Goal: Communication & Community: Answer question/provide support

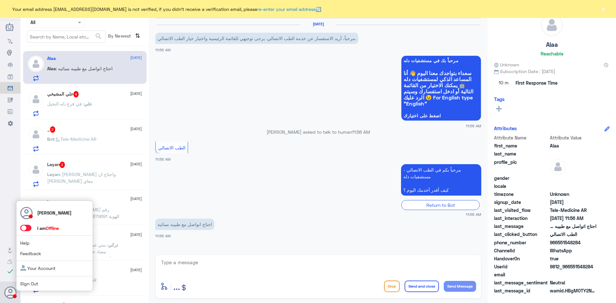
click at [29, 228] on span at bounding box center [25, 228] width 11 height 6
click at [0, 0] on input "checkbox" at bounding box center [0, 0] width 0 height 0
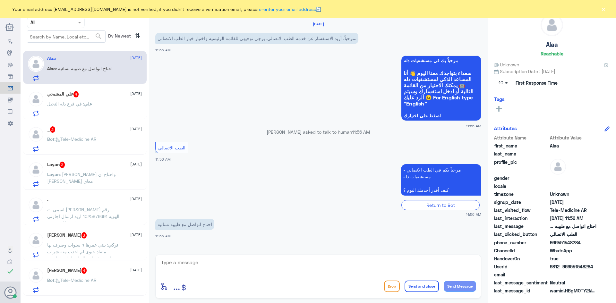
click at [121, 180] on div "Layan : طلعت تحاليلي واحتاج ان الدكتور احمد عبدالخالق عبدو يتواصل معاي" at bounding box center [94, 180] width 95 height 14
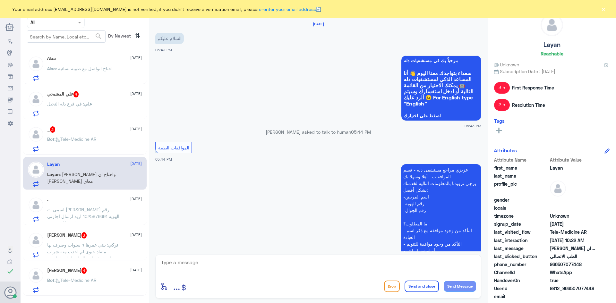
scroll to position [395, 0]
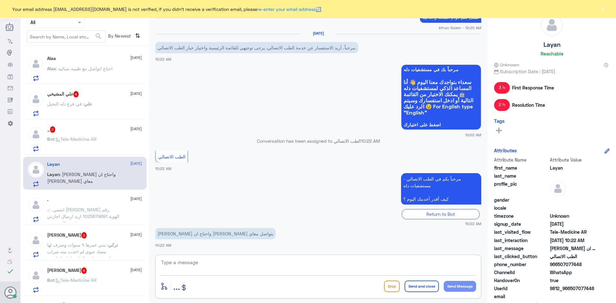
click at [202, 263] on textarea at bounding box center [318, 266] width 316 height 16
paste textarea "مرحبا معك [PERSON_NAME] من الطب الاتصالي"
type textarea "مرحبا معك [PERSON_NAME] من الطب الاتصالي"
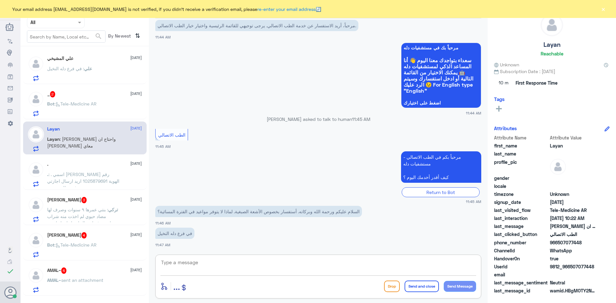
scroll to position [32, 0]
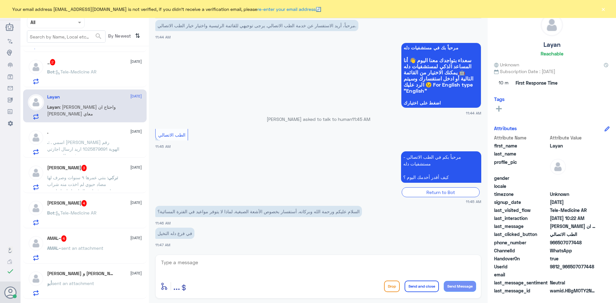
click at [132, 112] on div "Layan : طلعت تحاليلي واحتاج ان الدكتور احمد عبدالخالق عبدو يتواصل معاي" at bounding box center [94, 112] width 95 height 14
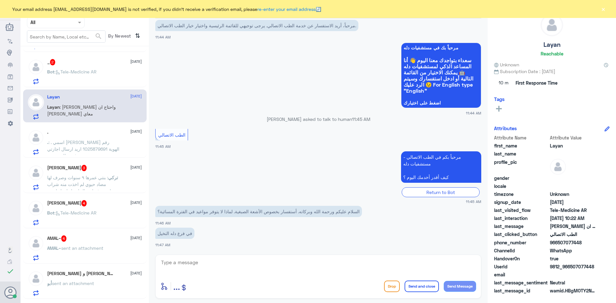
click at [132, 112] on div "Layan : طلعت تحاليلي واحتاج ان الدكتور احمد عبدالخالق عبدو يتواصل معاي" at bounding box center [94, 112] width 95 height 14
click at [602, 8] on button "×" at bounding box center [603, 9] width 6 height 6
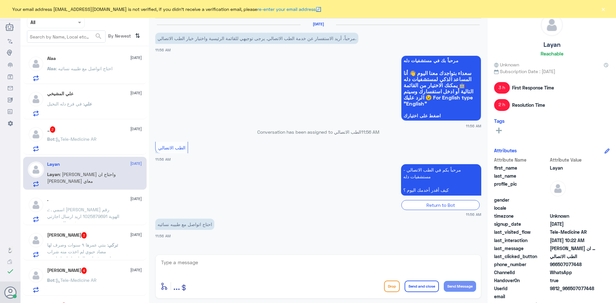
click at [105, 173] on span ": [PERSON_NAME] واحتاج ان [PERSON_NAME] معاي" at bounding box center [81, 178] width 69 height 12
click at [112, 110] on div "علي : في فرع دله النخيل" at bounding box center [94, 109] width 95 height 14
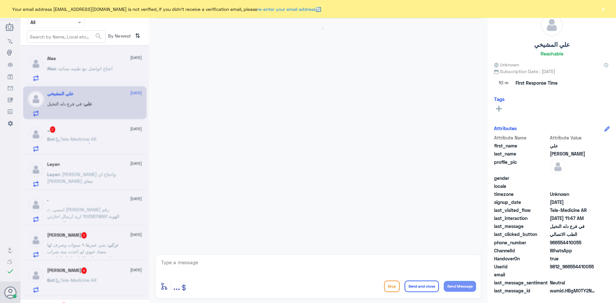
scroll to position [13, 0]
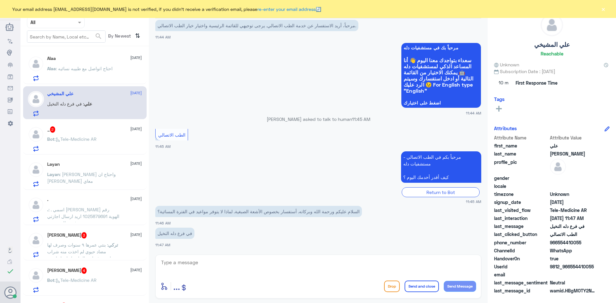
click at [103, 171] on p "Layan : [PERSON_NAME] واحتاج ان [PERSON_NAME] معاي" at bounding box center [83, 179] width 72 height 16
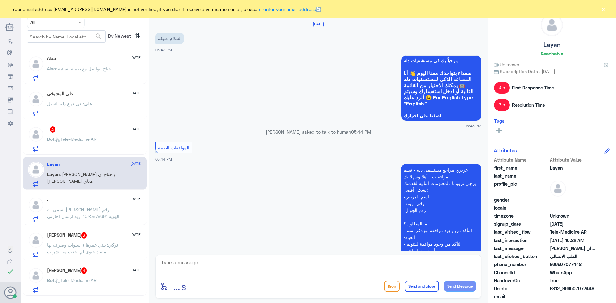
scroll to position [395, 0]
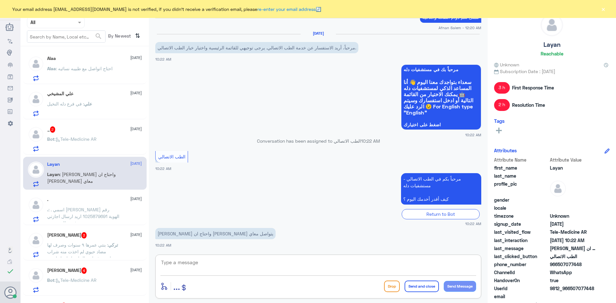
click at [224, 264] on textarea at bounding box center [318, 266] width 316 height 16
paste textarea "مرحبا معك [PERSON_NAME] من الطب الاتصالي"
type textarea "مرحبا معك [PERSON_NAME] من الطب الاتصالي"
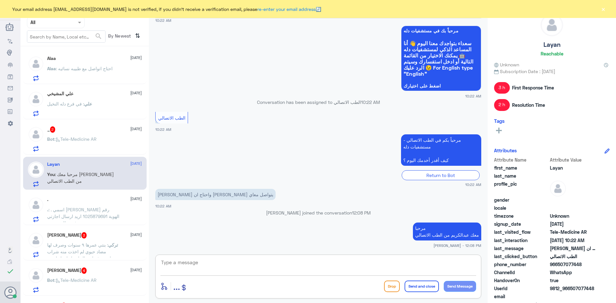
scroll to position [422, 0]
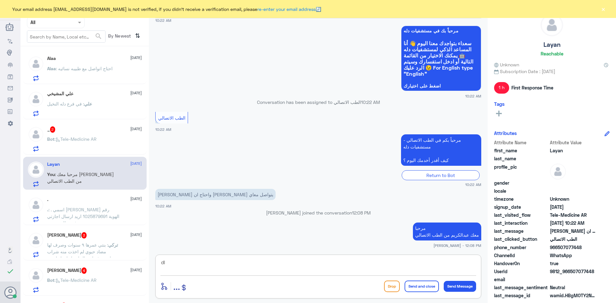
type textarea "d"
type textarea "يمكنك الاستفادة الان من الاستشارة الفورية عن طريق التطبيق ليتمكن الطبيب من قراء…"
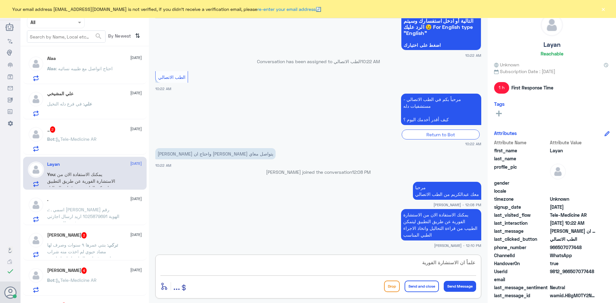
click at [458, 262] on textarea "علماً ان الاستشارة الفورية" at bounding box center [318, 266] width 316 height 16
click at [408, 263] on textarea "علماً ان خدمة الاستشارة الفورية" at bounding box center [318, 266] width 316 height 16
type textarea "علماً ان خدمة الاستشارة الفورية تكون من الساعة 12 الظهر الى الساعة 12 المساء"
click at [413, 287] on button "Send and close" at bounding box center [421, 287] width 34 height 12
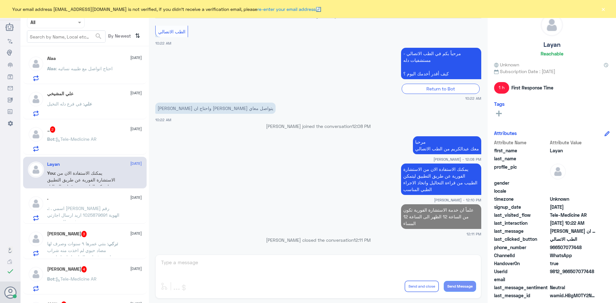
click at [104, 140] on div "Bot : Tele-Medicine AR" at bounding box center [94, 144] width 95 height 14
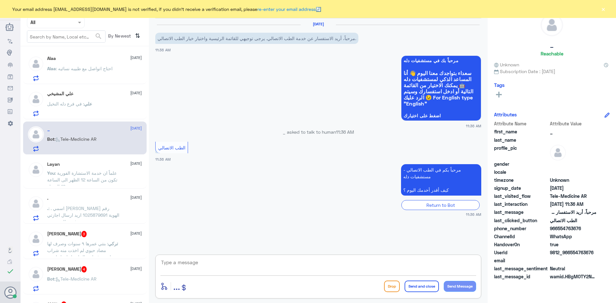
click at [272, 266] on textarea at bounding box center [318, 266] width 316 height 16
click at [252, 266] on textarea at bounding box center [318, 266] width 316 height 16
paste textarea "مرحبا معك [PERSON_NAME] من الطب الاتصالي"
type textarea "مرحبا معك [PERSON_NAME] من الطب الاتصالي"
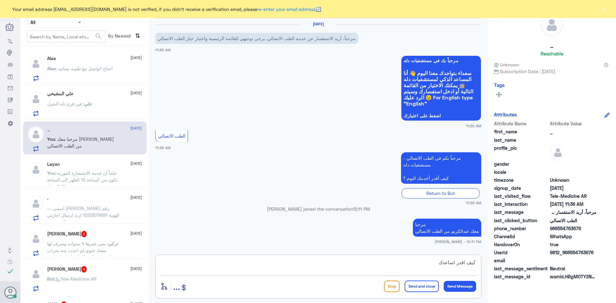
type textarea "كيف اقدر اساعدك"
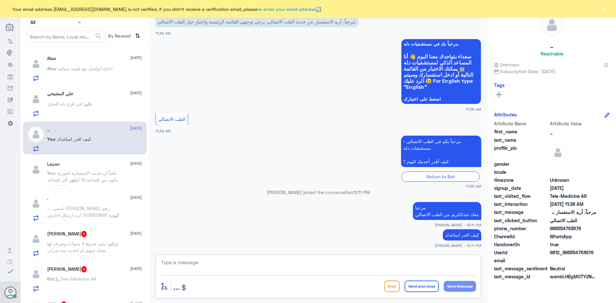
click at [111, 243] on span "تركي" at bounding box center [113, 243] width 10 height 5
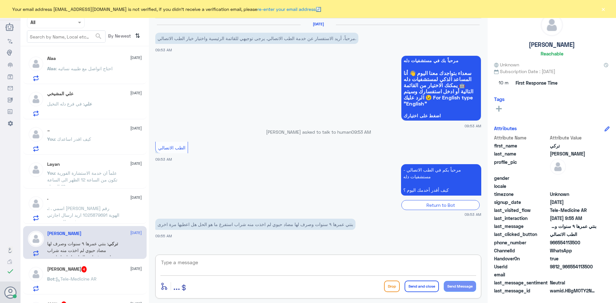
click at [228, 268] on textarea at bounding box center [318, 266] width 316 height 16
paste textarea "مرحبا معك [PERSON_NAME] من الطب الاتصالي"
type textarea "مرحبا معك [PERSON_NAME] من الطب الاتصالي"
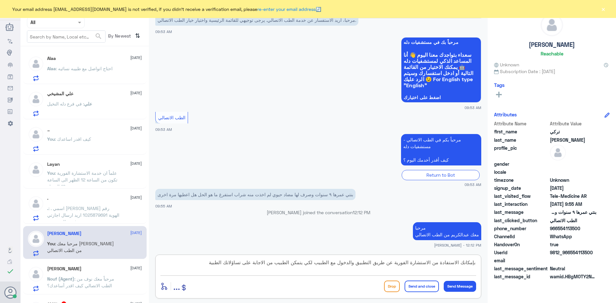
type textarea "بإمكانك الاستفادة من الاستشارة الفورية عن طريق التطبيق والدخول مع الطبيب لكي يت…"
click at [414, 283] on button "Send and close" at bounding box center [421, 287] width 34 height 12
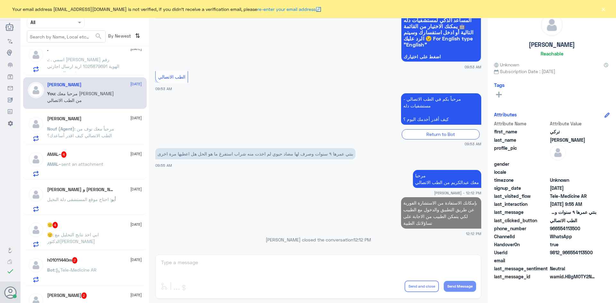
scroll to position [160, 0]
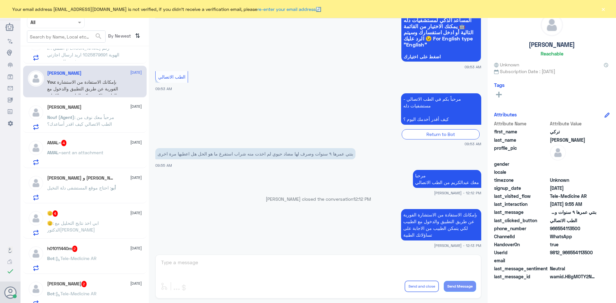
click at [105, 146] on div "AMAL~ 4 20 August" at bounding box center [94, 143] width 95 height 6
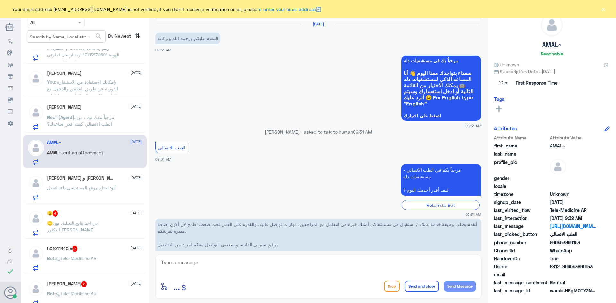
scroll to position [64, 0]
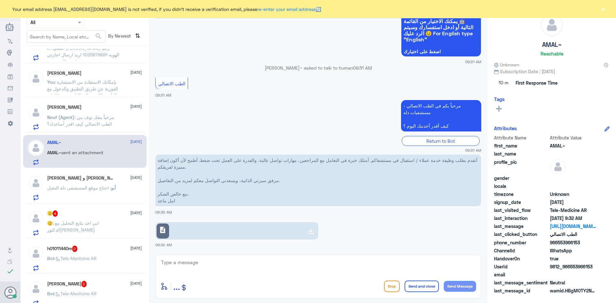
click at [165, 232] on span "description" at bounding box center [163, 230] width 8 height 8
click at [99, 181] on div "أبو عبدالله و صالح 3 20 August" at bounding box center [94, 178] width 95 height 6
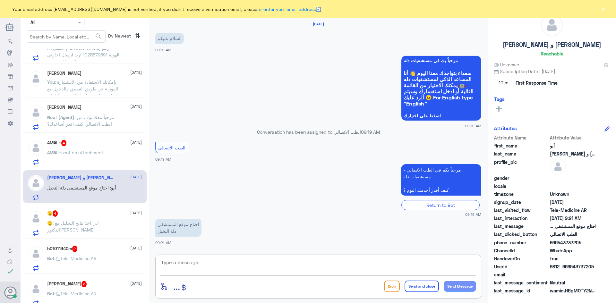
click at [189, 263] on textarea at bounding box center [318, 266] width 316 height 16
paste textarea "مرحبا معك [PERSON_NAME] من الطب الاتصالي"
type textarea "مرحبا معك [PERSON_NAME] من الطب الاتصالي"
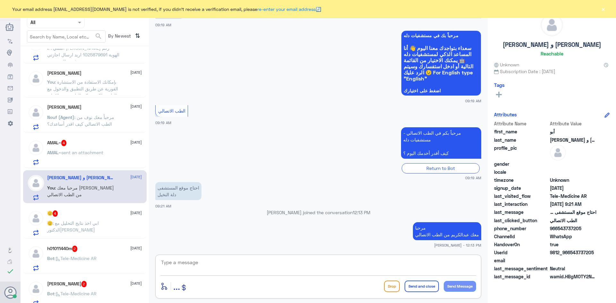
click at [302, 265] on textarea at bounding box center [318, 266] width 316 height 16
type textarea "الموقع الألكتروني ؟"
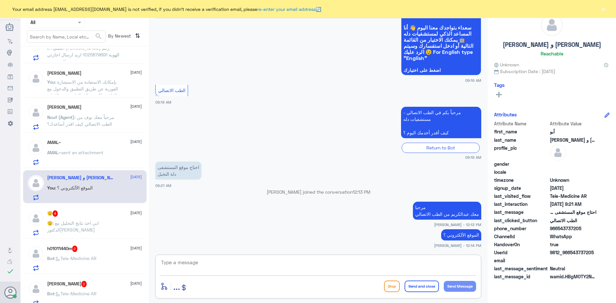
click at [391, 262] on textarea at bounding box center [318, 266] width 316 height 16
paste textarea "https://maps.app.goo.gl/EaLZ2HPDo6Le155R9"
type textarea "https://maps.app.goo.gl/EaLZ2HPDo6Le155R9"
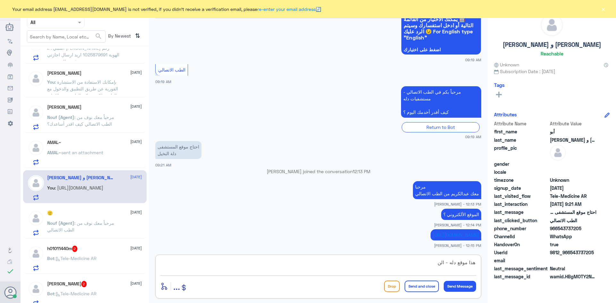
scroll to position [95, 0]
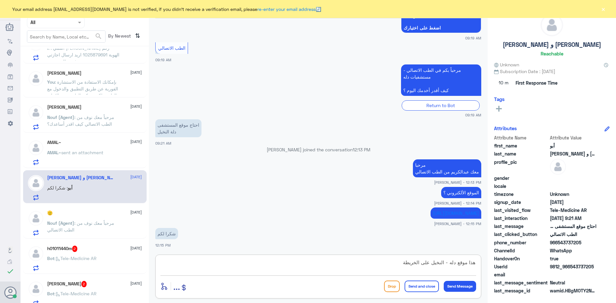
type textarea "هذا موقع دله - النخيل على الخريطة"
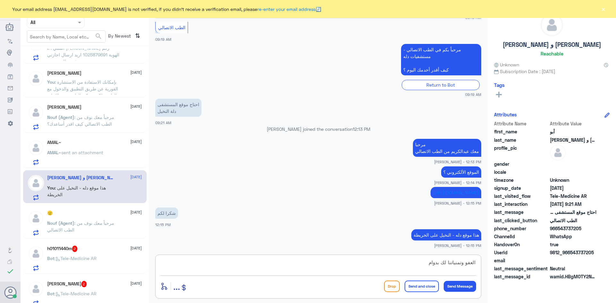
scroll to position [137, 0]
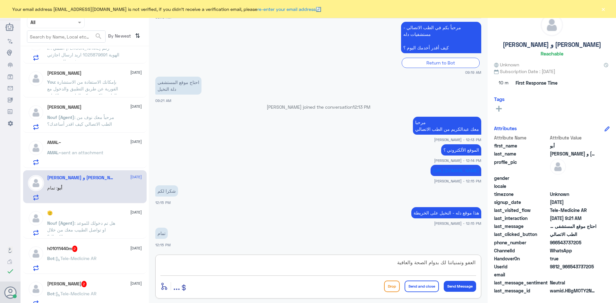
type textarea "العفو وتمنياتنا لك بدوام الصحة والعافية"
click at [431, 291] on button "Send and close" at bounding box center [421, 287] width 34 height 12
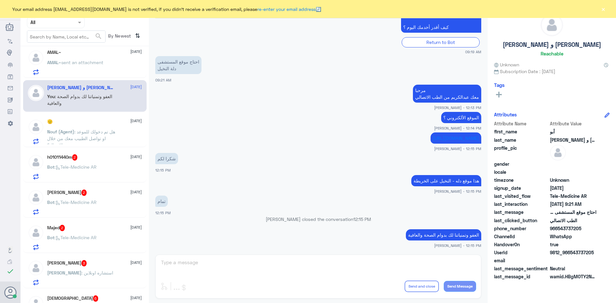
scroll to position [257, 0]
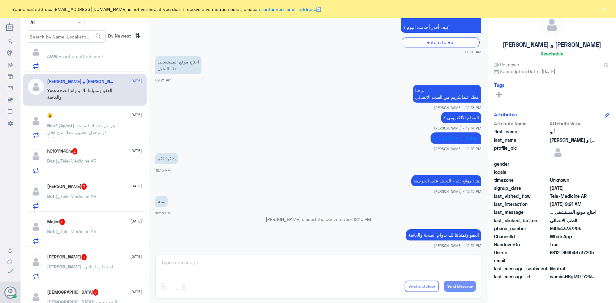
click at [117, 155] on div "h01011440m 2 20 August Bot : Tele-Medicine AR" at bounding box center [94, 160] width 95 height 25
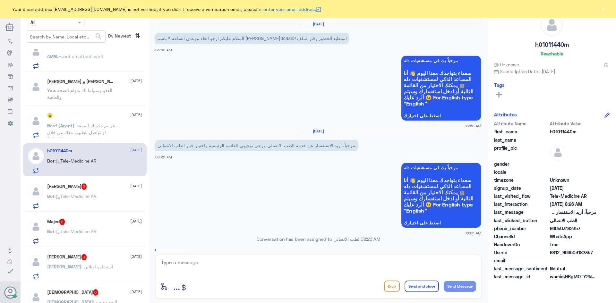
scroll to position [101, 0]
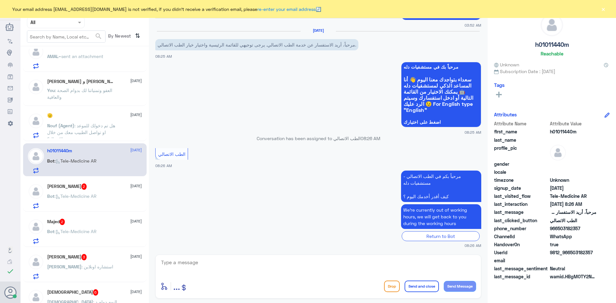
click at [213, 266] on textarea at bounding box center [318, 266] width 316 height 16
paste textarea "مرحبا معك [PERSON_NAME] من الطب الاتصالي"
type textarea "مرحبا معك [PERSON_NAME] من الطب الاتصالي"
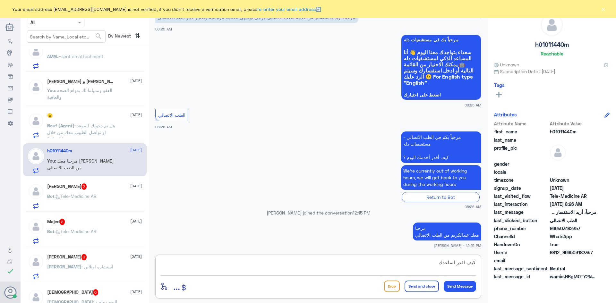
type textarea "كيف اقدر اساعدك ؟"
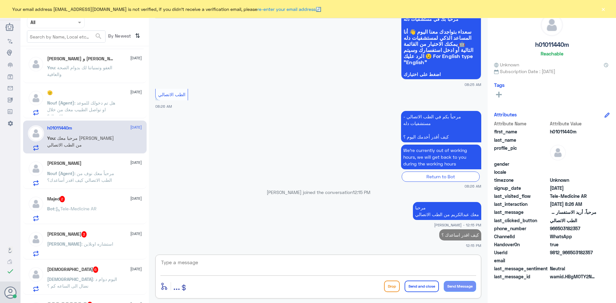
scroll to position [321, 0]
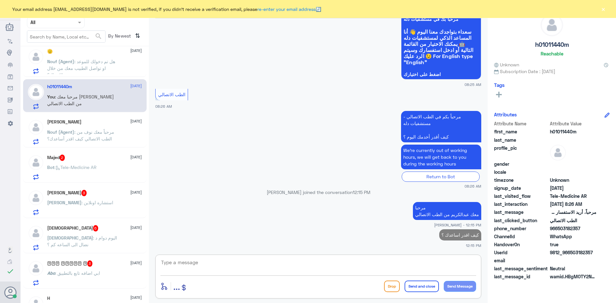
click at [100, 167] on div "Bot : Tele-Medicine AR" at bounding box center [94, 172] width 95 height 14
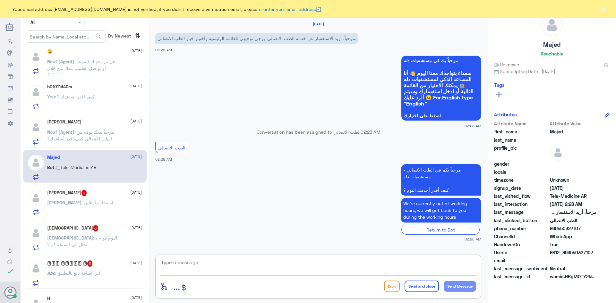
click at [227, 261] on textarea at bounding box center [318, 266] width 316 height 16
paste textarea "مرحبا معك [PERSON_NAME] من الطب الاتصالي"
type textarea "مرحبا معك [PERSON_NAME] من الطب الاتصالي"
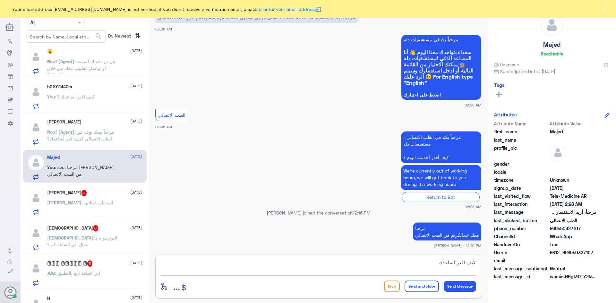
type textarea "كيف اقدر اساعدك ؟"
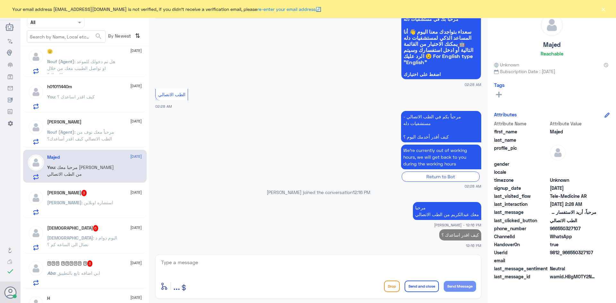
click at [98, 193] on div "Ahmed 3 20 August" at bounding box center [94, 193] width 95 height 6
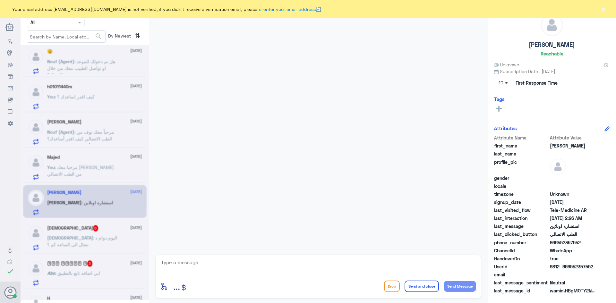
scroll to position [15, 0]
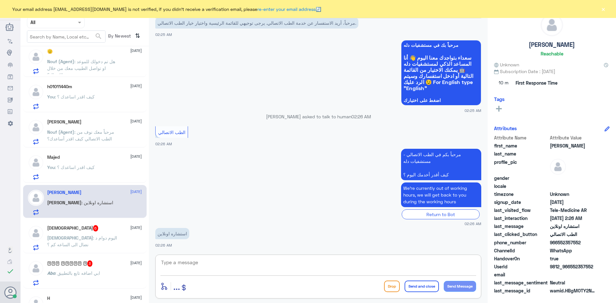
click at [204, 268] on textarea at bounding box center [318, 266] width 316 height 16
paste textarea "مرحبا معك [PERSON_NAME] من الطب الاتصالي"
type textarea "مرحبا معك [PERSON_NAME] من الطب الاتصالي"
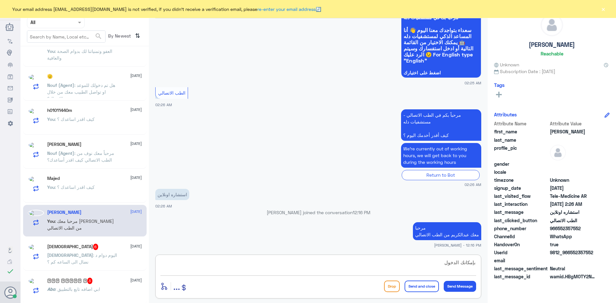
scroll to position [322, 0]
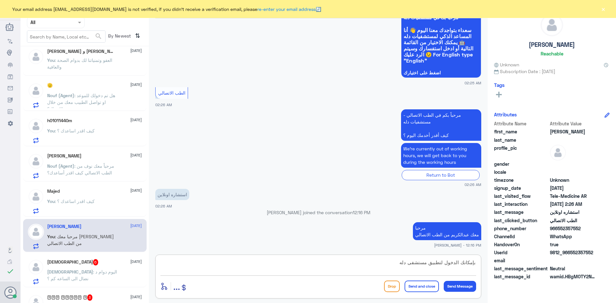
click at [458, 263] on textarea "بإمكانك الدخول لتطبيق مستشفى دله" at bounding box center [318, 266] width 316 height 16
click at [428, 263] on textarea "بإمكانك تسجيل الدخول لتطبيق مستشفى دله" at bounding box center [318, 266] width 316 height 16
click at [375, 263] on textarea "بإمكانك تسجيل الدخول في تطبيق مستشفى دله" at bounding box center [318, 266] width 316 height 16
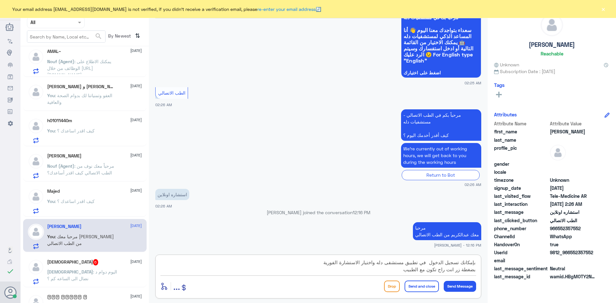
scroll to position [13, 0]
type textarea "بإمكانك تسجيل الدخول في تطبيق مستشفى دله واختيار الاستشارة الفورية بضغطة زر انت…"
click at [415, 290] on button "Send and close" at bounding box center [421, 287] width 34 height 12
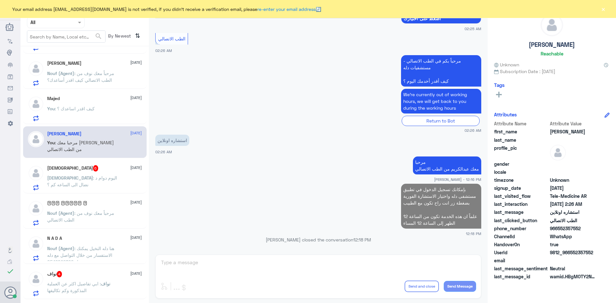
scroll to position [418, 0]
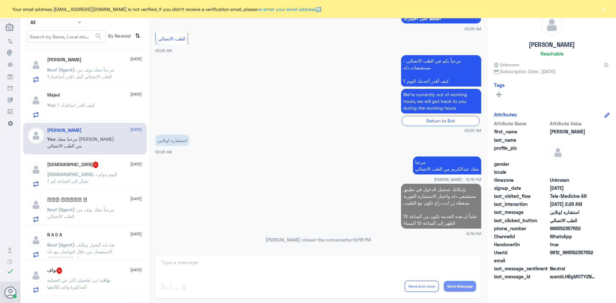
click at [116, 179] on p "سبحان : اليوم دوام د نضال الى الساعه كم ؟" at bounding box center [83, 179] width 72 height 16
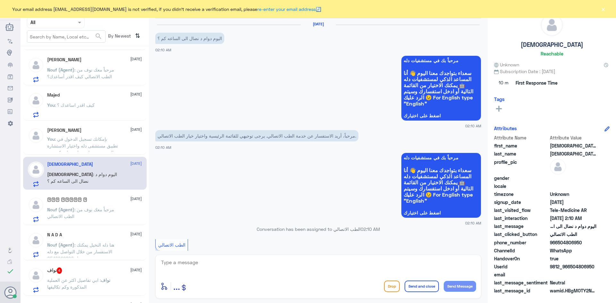
scroll to position [287, 0]
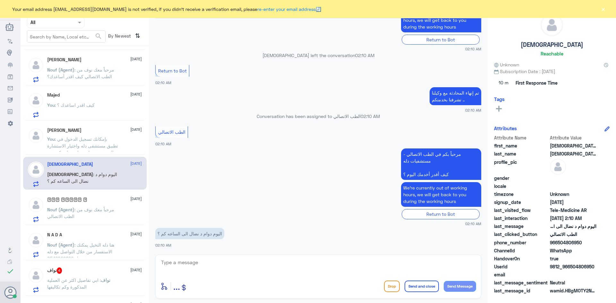
click at [235, 263] on textarea at bounding box center [318, 266] width 316 height 16
paste textarea "مرحبا معك [PERSON_NAME] من الطب الاتصالي"
type textarea "مرحبا معك [PERSON_NAME] من الطب الاتصالي"
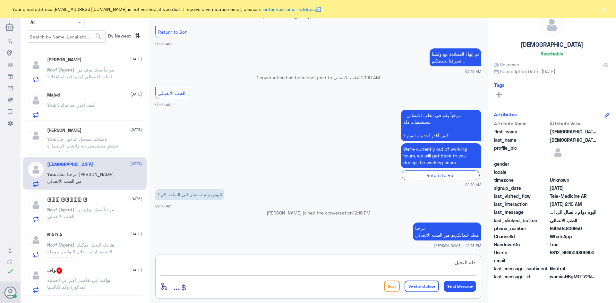
type textarea "دله النخيل ؟"
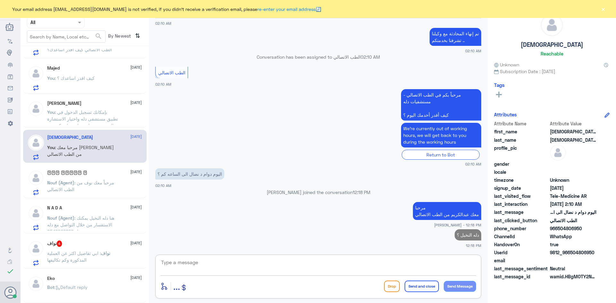
scroll to position [3, 0]
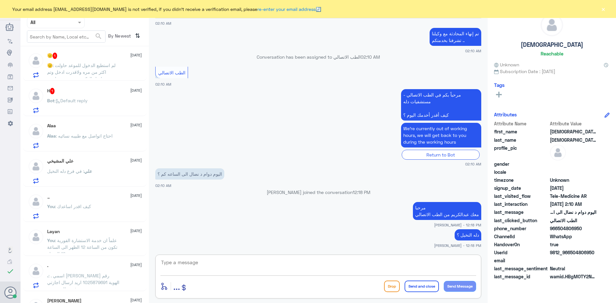
click at [114, 62] on p "🫡 : لم استطيع الدخول للموعد حاولت اكثر من مره ولاقدرت ادخل وتم تواصل الدكتوره م…" at bounding box center [83, 70] width 72 height 16
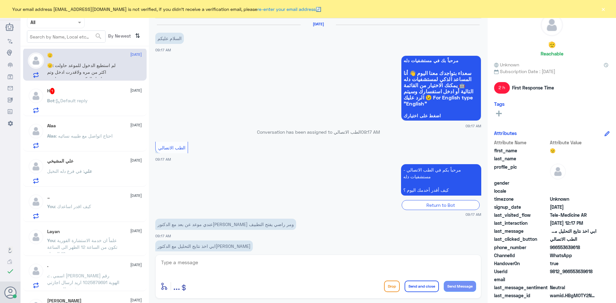
scroll to position [101, 0]
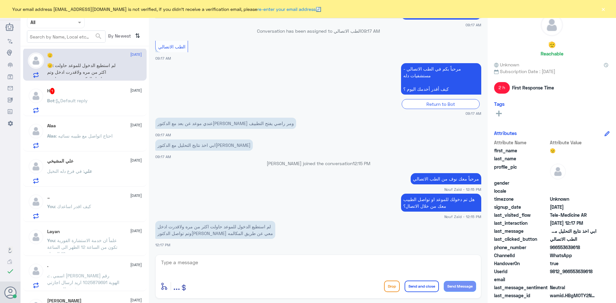
click at [90, 94] on div "H 1 20 August" at bounding box center [94, 91] width 95 height 6
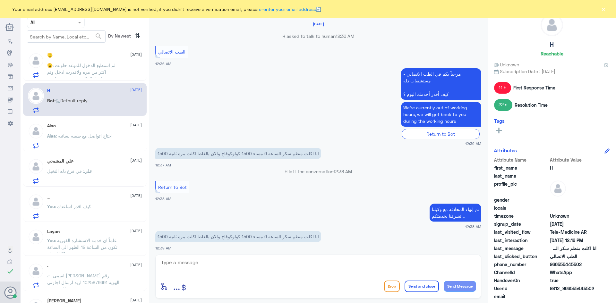
scroll to position [416, 0]
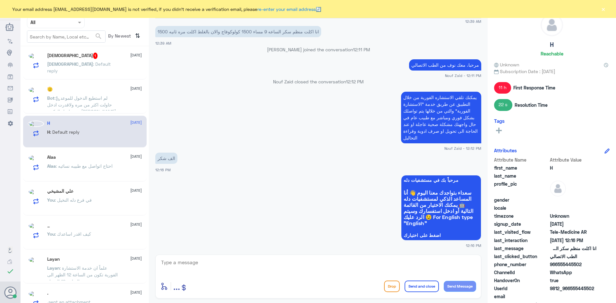
click at [83, 60] on div "سبحان الله 1 20 August سبحان : Default reply" at bounding box center [94, 65] width 95 height 24
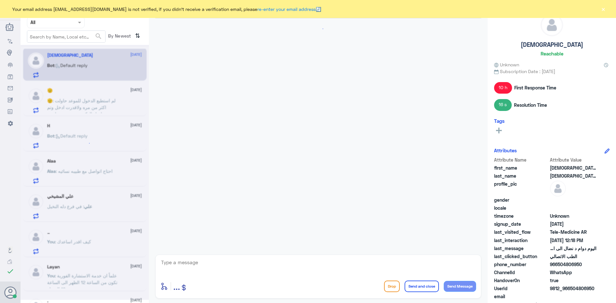
scroll to position [358, 0]
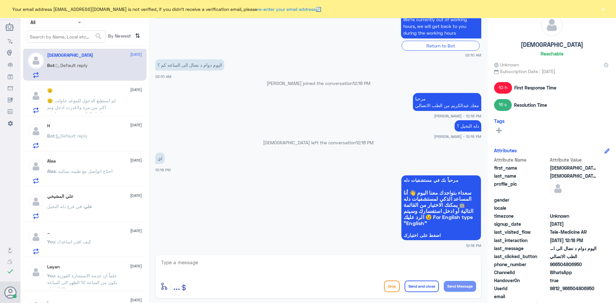
click at [104, 95] on div "🫡 20 August 🫡 : لم استطيع الدخول للموعد حاولت اكثر من مره ولاقدرت ادخل وتم تواص…" at bounding box center [94, 100] width 95 height 25
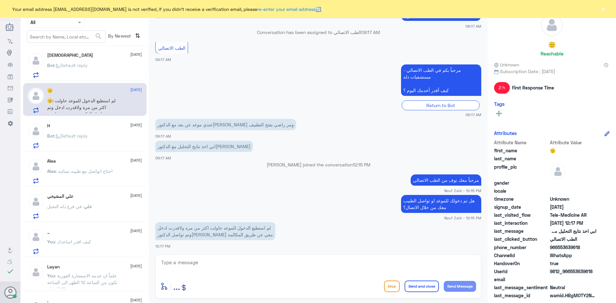
scroll to position [101, 0]
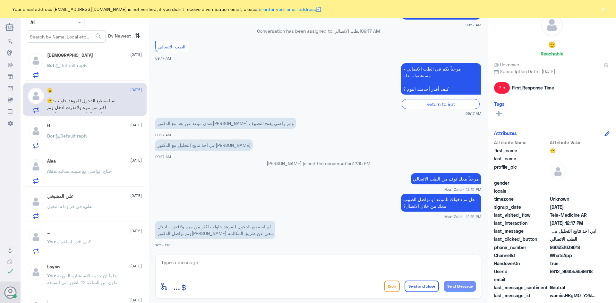
click at [96, 65] on div "Bot : Default reply" at bounding box center [94, 70] width 95 height 14
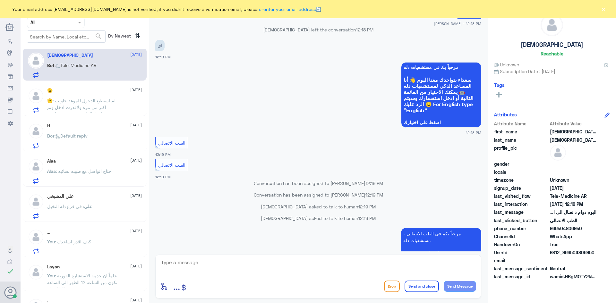
scroll to position [450, 0]
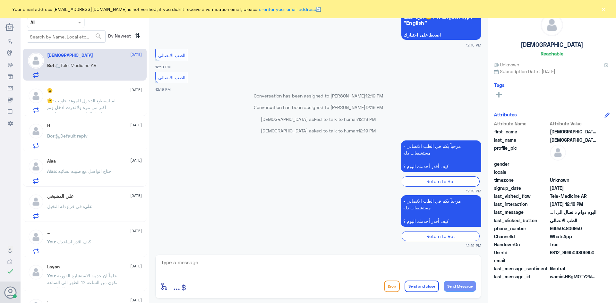
click at [601, 7] on button "×" at bounding box center [603, 9] width 6 height 6
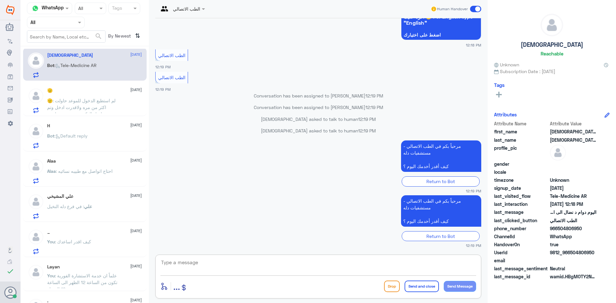
click at [252, 261] on textarea at bounding box center [318, 266] width 316 height 16
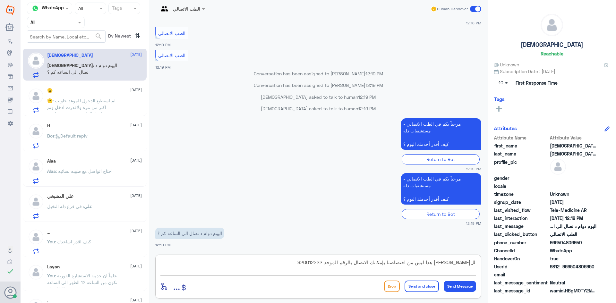
type textarea "للأسف عزيزي هذا ليس من اختصاصنا بإمكانك الاتصال بالرقم الموحد 920012222"
click at [421, 288] on button "Send and close" at bounding box center [421, 287] width 34 height 12
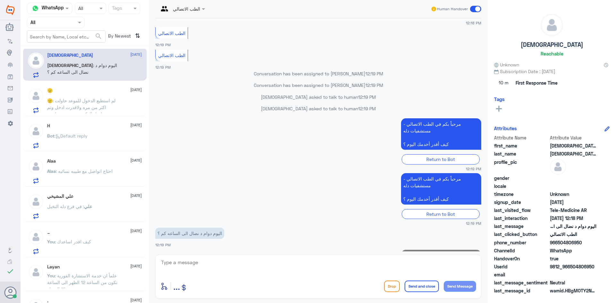
scroll to position [506, 0]
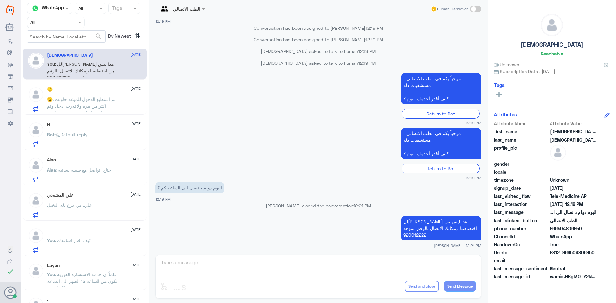
click at [112, 210] on div "علي : في فرع دله النخيل" at bounding box center [94, 210] width 95 height 14
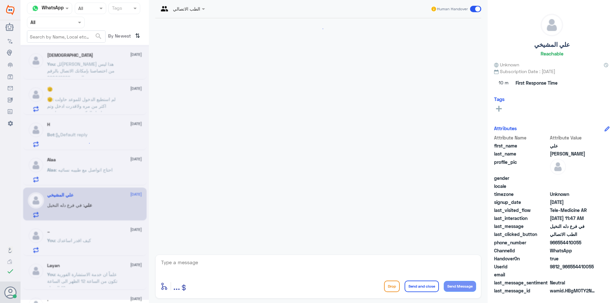
scroll to position [13, 0]
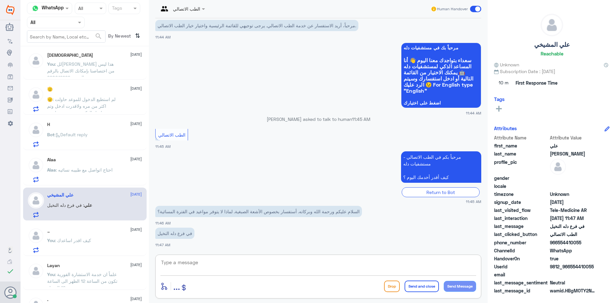
click at [275, 273] on textarea at bounding box center [318, 266] width 316 height 16
paste textarea "مرحبا معك [PERSON_NAME] من الطب الاتصالي"
type textarea "مرحبا معك [PERSON_NAME] من الطب الاتصالي"
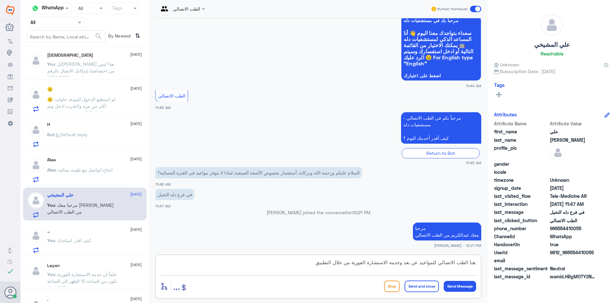
scroll to position [6, 0]
type textarea "هنا الطب الاتصالي للمواعيد عن بعد وخدمة الاستشارة الفورية من خلال التطبيق"
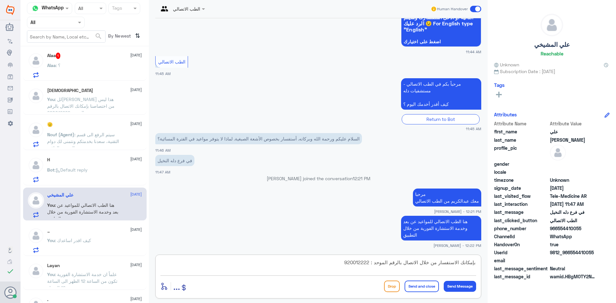
type textarea "بإمكانك الاستفسار من خلال الاتصال بالرقم الموحد : 920012222"
click at [424, 290] on button "Send and close" at bounding box center [421, 287] width 34 height 12
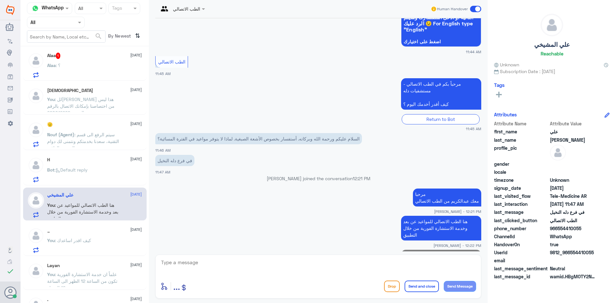
scroll to position [101, 0]
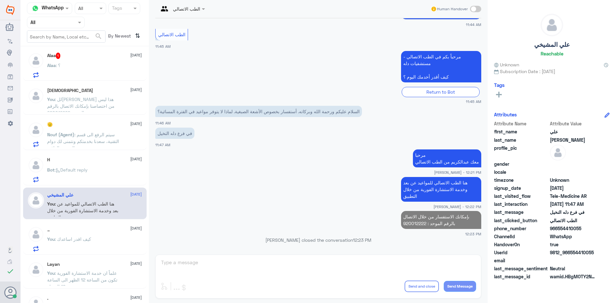
click at [95, 66] on div "Alaa : ؟" at bounding box center [94, 70] width 95 height 14
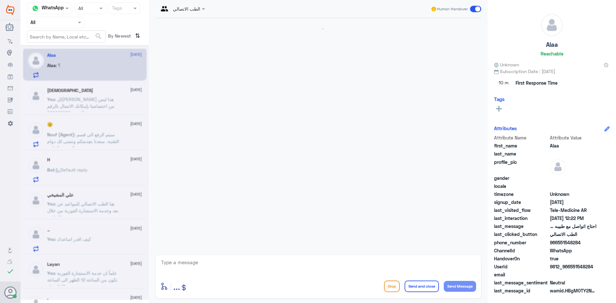
scroll to position [13, 0]
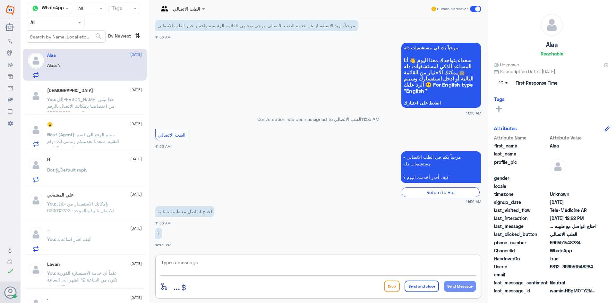
click at [245, 267] on textarea at bounding box center [318, 266] width 316 height 16
paste textarea "مرحبا معك [PERSON_NAME] من الطب الاتصالي"
type textarea "مرحبا معك [PERSON_NAME] من الطب الاتصالي"
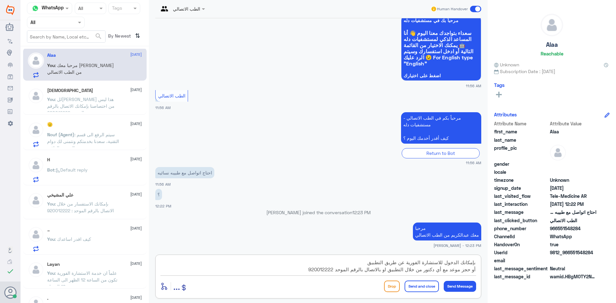
type textarea "بإمكانك الدخول للاستشارة الفورية عن طريق التطبيق أو حجز موعد مع أي دكتور من خلا…"
click at [417, 289] on button "Send and close" at bounding box center [421, 287] width 34 height 12
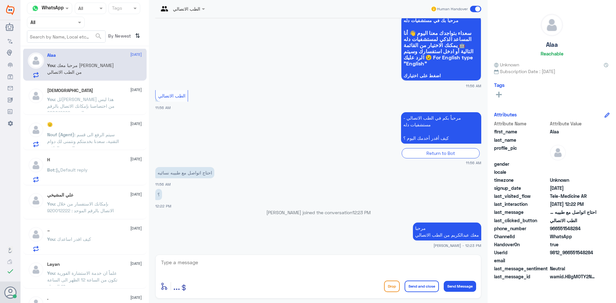
scroll to position [88, 0]
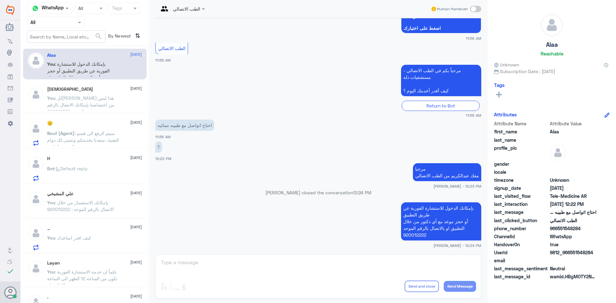
click at [119, 97] on p "You : للأسف عزيزي هذا ليس من اختصاصنا بإمكانك الاتصال بالرقم الموحد 920012222" at bounding box center [83, 103] width 72 height 16
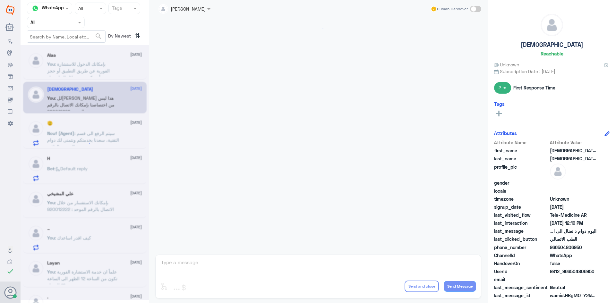
scroll to position [304, 0]
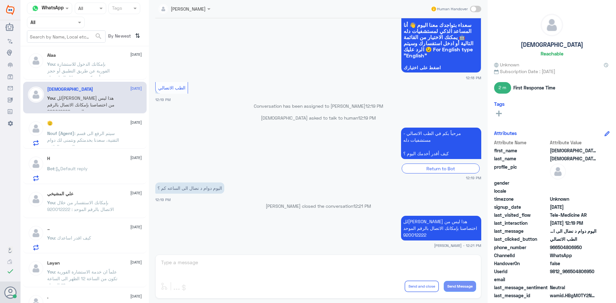
click at [111, 165] on div "H 20 August Bot : Default reply" at bounding box center [94, 168] width 95 height 25
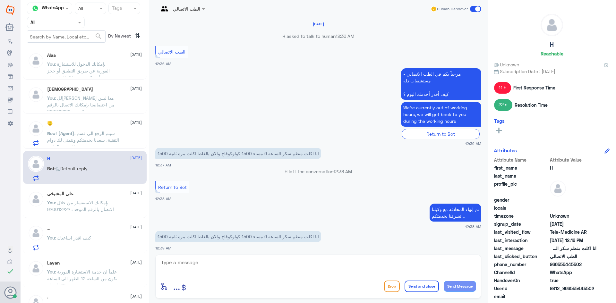
scroll to position [416, 0]
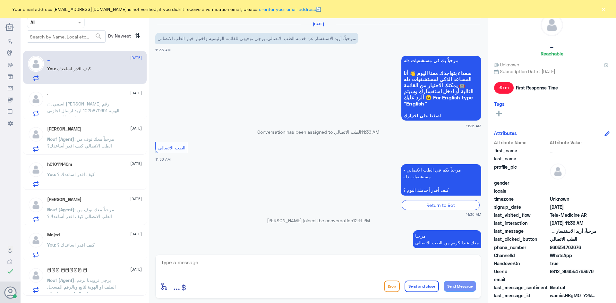
scroll to position [29, 0]
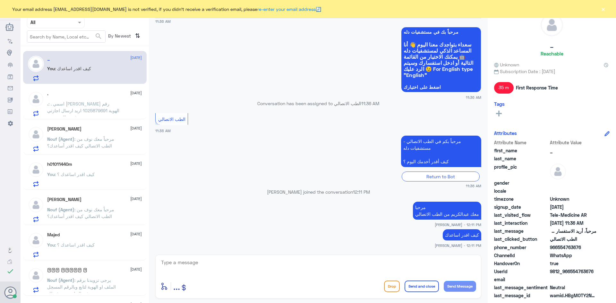
click at [602, 9] on button "×" at bounding box center [603, 9] width 6 height 6
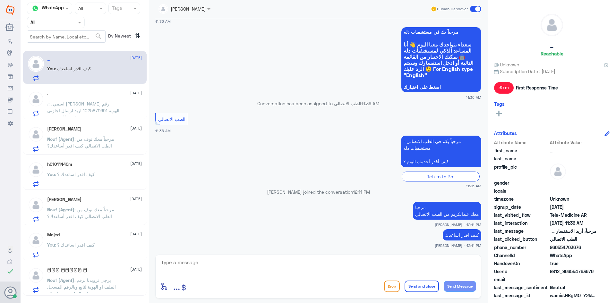
click at [475, 10] on span at bounding box center [475, 9] width 11 height 6
click at [0, 0] on input "checkbox" at bounding box center [0, 0] width 0 height 0
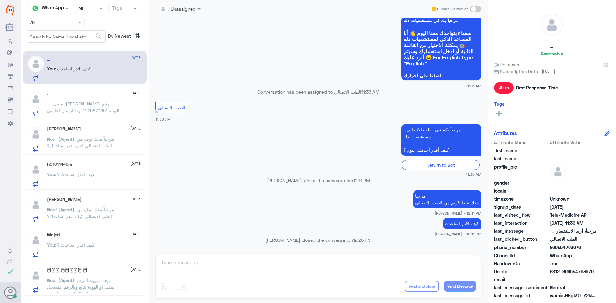
click at [121, 111] on div ". : . اسمي [PERSON_NAME] رقم الهوية 1025879691 اريد ارسال اجازتي في نظام صحتي" at bounding box center [94, 109] width 95 height 14
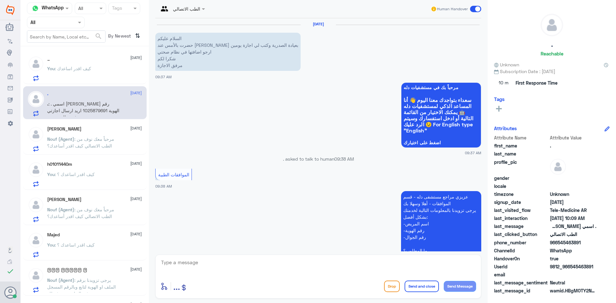
scroll to position [435, 0]
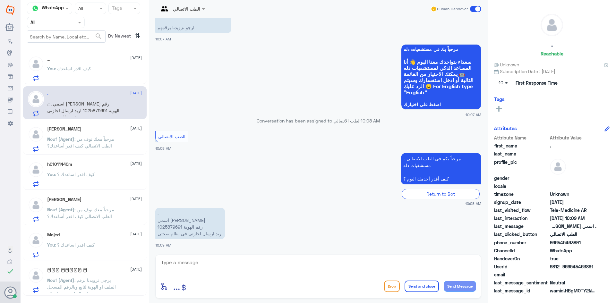
click at [233, 260] on textarea at bounding box center [318, 266] width 316 height 16
paste textarea "مرحبا معك [PERSON_NAME] من الطب الاتصالي"
type textarea "مرحبا معك [PERSON_NAME] من الطب الاتصالي"
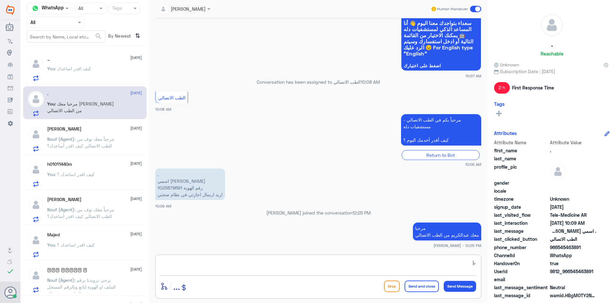
type textarea "ب"
click at [349, 266] on textarea at bounding box center [318, 266] width 316 height 16
paste textarea "بإمكانك التواصل مع قسم التقارير الطبية على الواتس 0550181732"
type textarea "بإمكانك التواصل مع قسم التقارير الطبية على الواتس 0550181732"
click at [422, 290] on button "Send and close" at bounding box center [421, 287] width 34 height 12
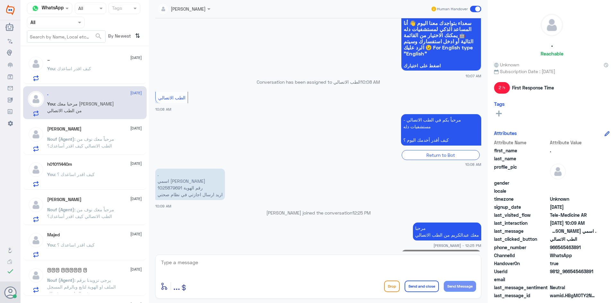
scroll to position [489, 0]
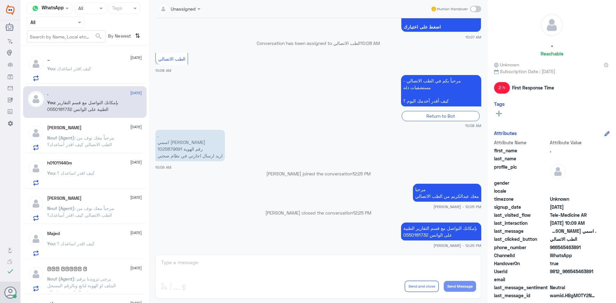
click at [104, 172] on div "You : كيف اقدر اساعدك ؟" at bounding box center [94, 178] width 95 height 14
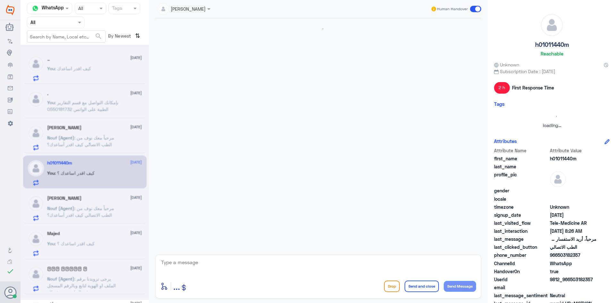
scroll to position [199, 0]
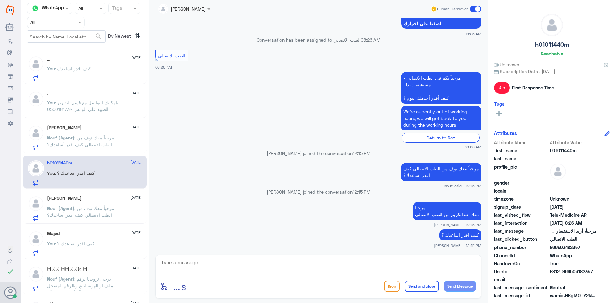
click at [473, 9] on span at bounding box center [475, 9] width 11 height 6
click at [0, 0] on input "checkbox" at bounding box center [0, 0] width 0 height 0
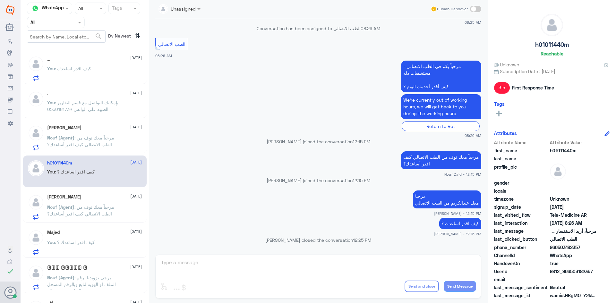
click at [94, 200] on div "Khaled Ashour 20 August Nouf (Agent) : مرحباً معك نوف من الطب الاتصالي كيف اقدر…" at bounding box center [94, 206] width 95 height 25
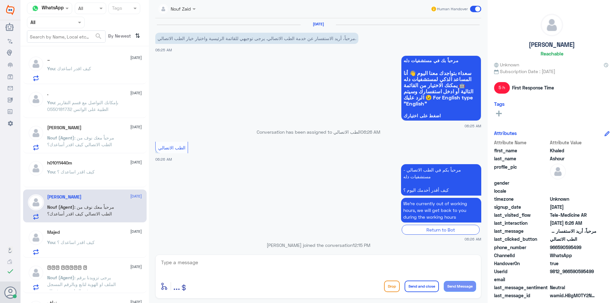
scroll to position [33, 0]
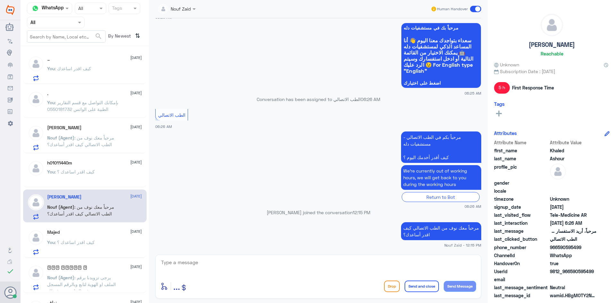
click at [101, 233] on div "Majed 20 August" at bounding box center [94, 232] width 95 height 5
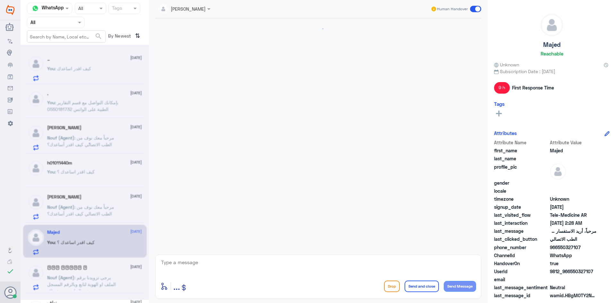
scroll to position [92, 0]
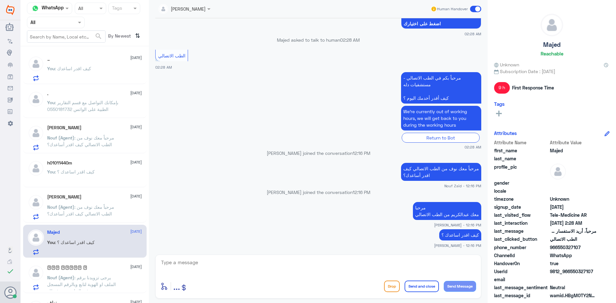
click at [474, 10] on span at bounding box center [475, 9] width 11 height 6
click at [0, 0] on input "checkbox" at bounding box center [0, 0] width 0 height 0
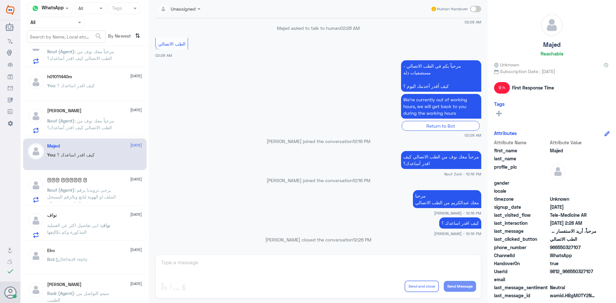
scroll to position [96, 0]
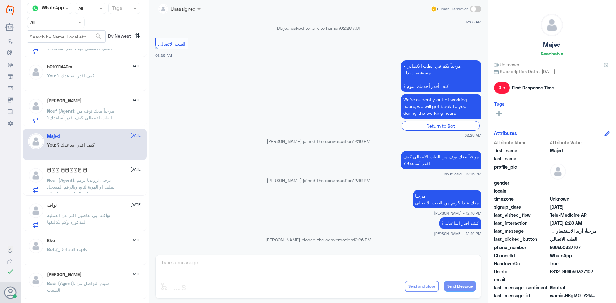
click at [124, 185] on div "Nouf (Agent) : يرجى تزويدنا برقم الملف او الهوية لتابع وبالرقم المسجل في التطبي…" at bounding box center [94, 185] width 95 height 14
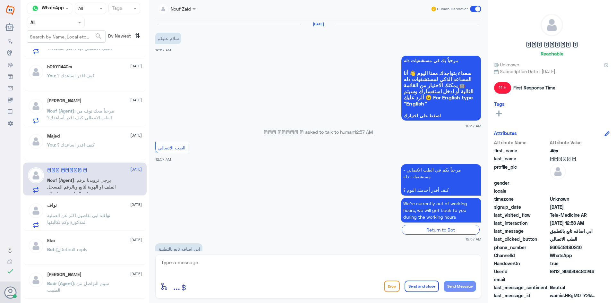
scroll to position [75, 0]
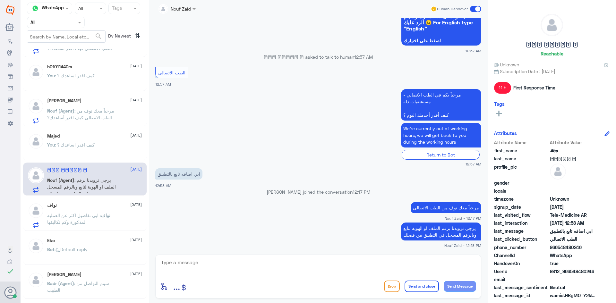
click at [116, 212] on div "نواف 20 August نواف : ابي تفاصيل اكثر عن العملية المذكورة وكم تكاليفها" at bounding box center [94, 215] width 95 height 25
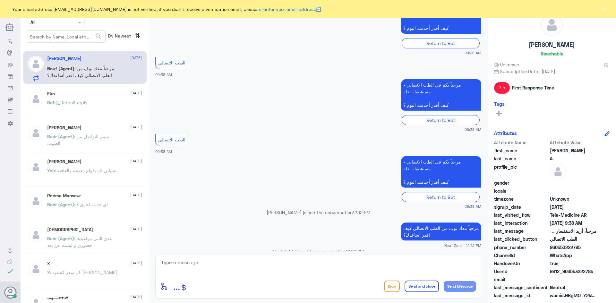
scroll to position [356, 0]
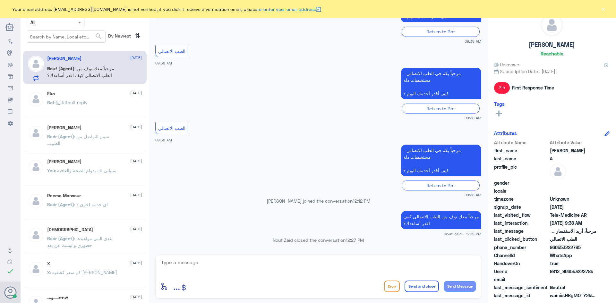
click at [601, 10] on button "×" at bounding box center [603, 9] width 6 height 6
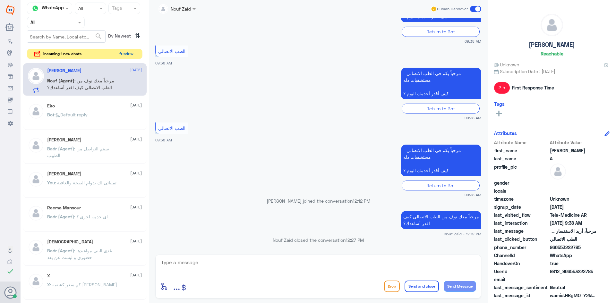
click at [123, 53] on button "Preview" at bounding box center [126, 54] width 20 height 10
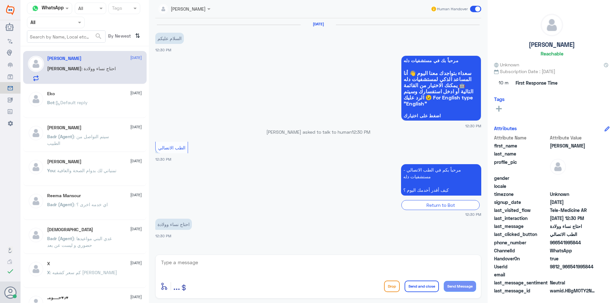
click at [390, 262] on textarea at bounding box center [318, 266] width 316 height 16
paste textarea "مرحبا معك [PERSON_NAME] من الطب الاتصالي"
type textarea "مرحبا معك [PERSON_NAME] من الطب الاتصالي"
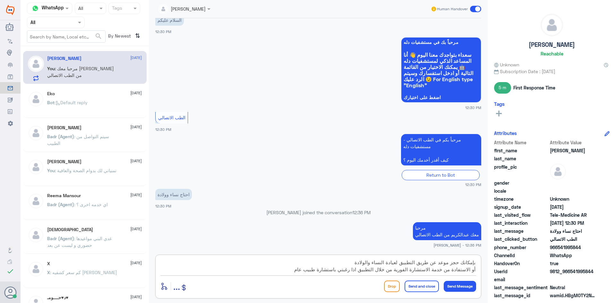
type textarea "بإمكانك حجز موعد عن طريق التطبيق لعيادة النساء والولادة أو الاستفادة من خدمة ال…"
click at [425, 286] on button "Send and close" at bounding box center [421, 287] width 34 height 12
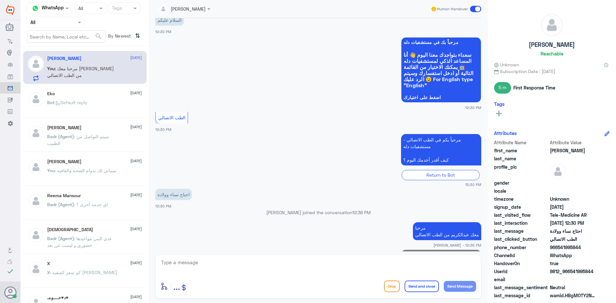
scroll to position [66, 0]
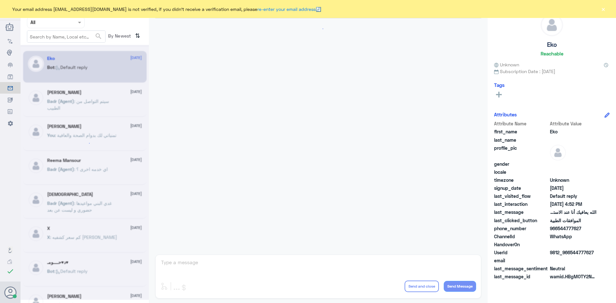
scroll to position [612, 0]
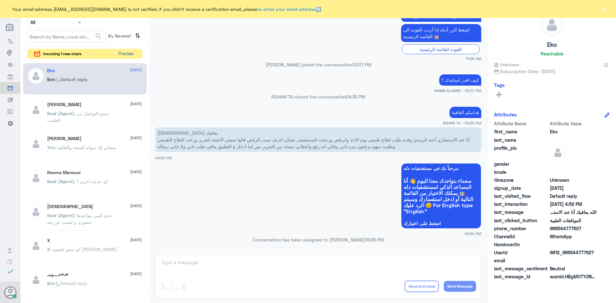
click at [127, 56] on button "Preview" at bounding box center [126, 54] width 20 height 10
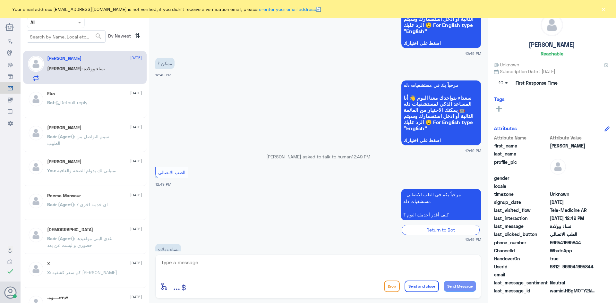
scroll to position [396, 0]
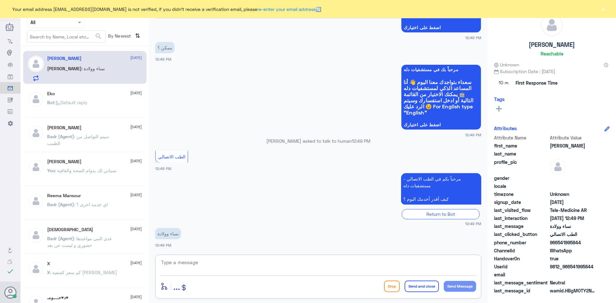
click at [250, 266] on textarea at bounding box center [318, 266] width 316 height 16
type textarea "ل"
type textarea "قريب ان"
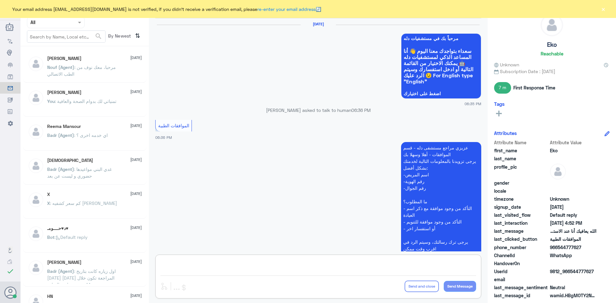
scroll to position [612, 0]
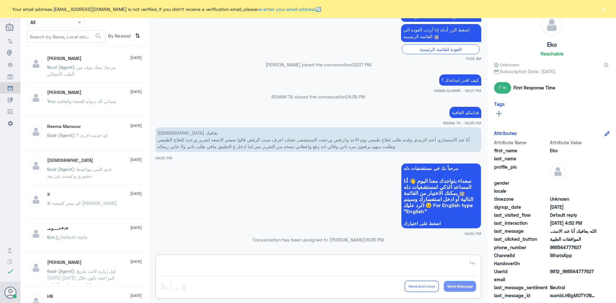
type textarea "ش"
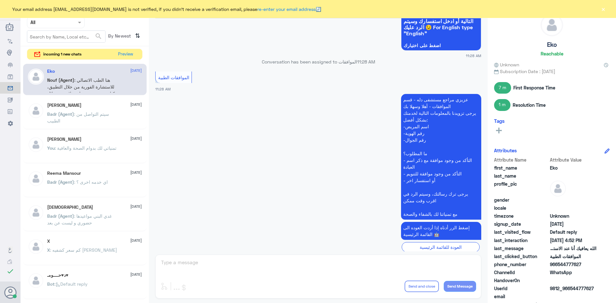
scroll to position [612, 0]
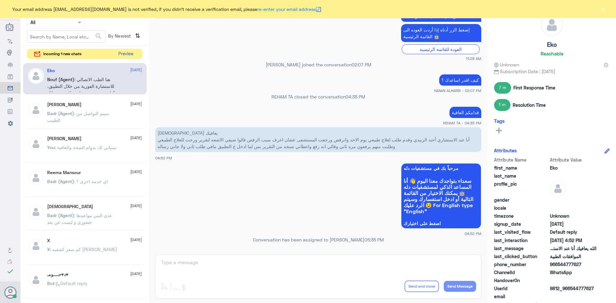
click at [127, 55] on button "Preview" at bounding box center [126, 54] width 20 height 10
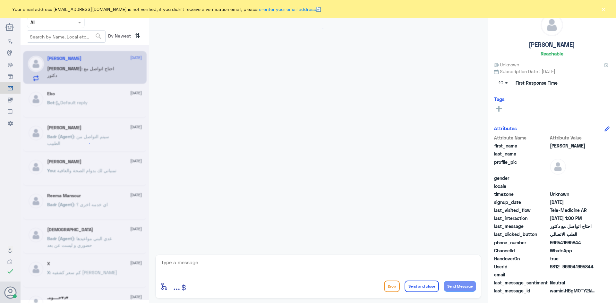
scroll to position [381, 0]
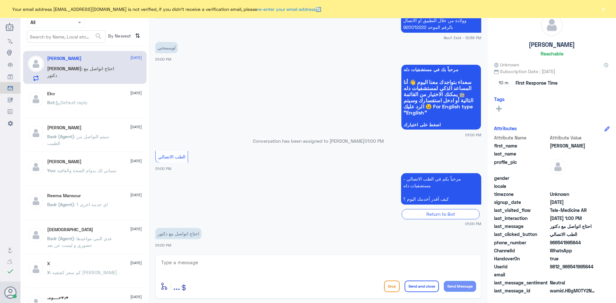
click at [191, 261] on textarea at bounding box center [318, 266] width 316 height 16
paste textarea "مرحبا معك [PERSON_NAME] من الطب الاتصالي"
type textarea "مرحبا معك [PERSON_NAME] من الطب الاتصالي"
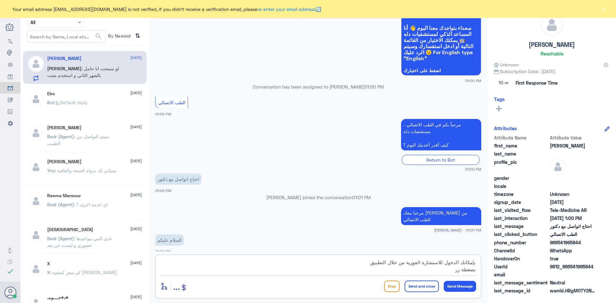
scroll to position [445, 0]
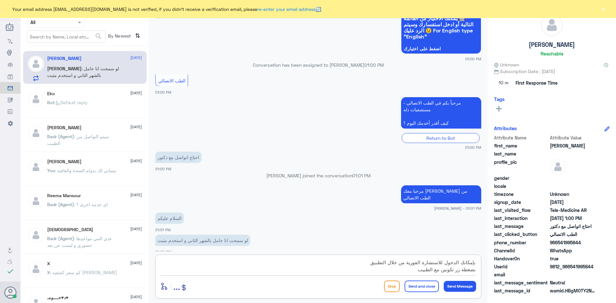
type textarea "بإمكانك الدخول للاستشارة الفورية من خلال التطبيق بضغطة زر تكونين مع الطبيب"
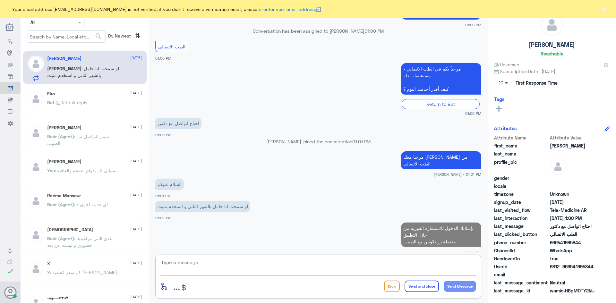
type textarea "ب"
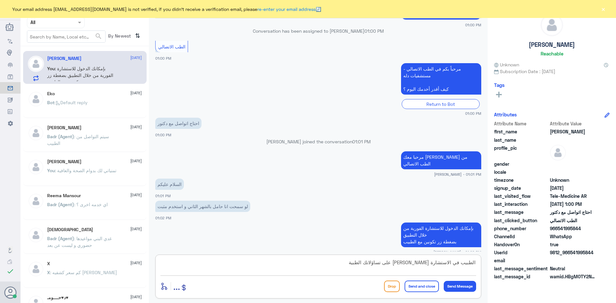
drag, startPoint x: 427, startPoint y: 264, endPoint x: 432, endPoint y: 264, distance: 4.2
click at [432, 264] on textarea "الطبيب في الاستشارة [PERSON_NAME] على تساؤلاتك الطبية" at bounding box center [318, 266] width 316 height 16
type textarea "الطبيب في الاستشارة الفورية يجيب على تساؤلاتك الطبية"
click at [354, 263] on textarea "الطبيب في الاستشارة الفورية يجيب على تساؤلاتك الطبية" at bounding box center [318, 266] width 316 height 16
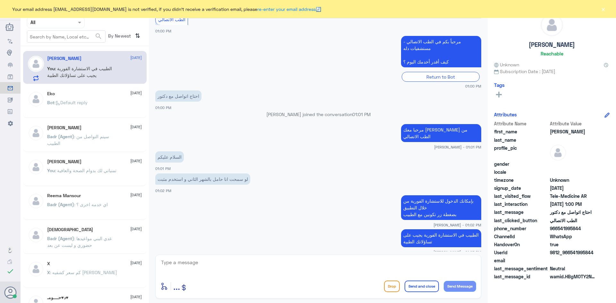
drag, startPoint x: 583, startPoint y: 229, endPoint x: 558, endPoint y: 228, distance: 24.4
click at [558, 228] on span "966541995844" at bounding box center [573, 228] width 46 height 7
copy span "541995844"
click at [341, 268] on textarea at bounding box center [318, 266] width 316 height 16
click at [601, 9] on button "×" at bounding box center [603, 9] width 6 height 6
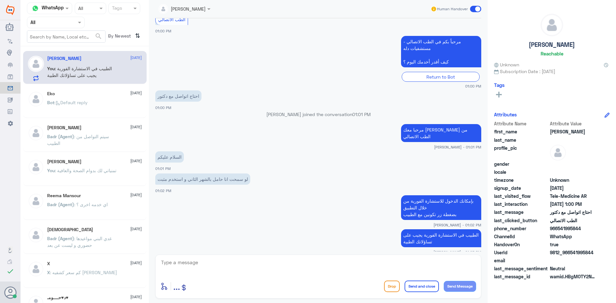
click at [474, 7] on span at bounding box center [475, 9] width 11 height 6
click at [0, 0] on input "checkbox" at bounding box center [0, 0] width 0 height 0
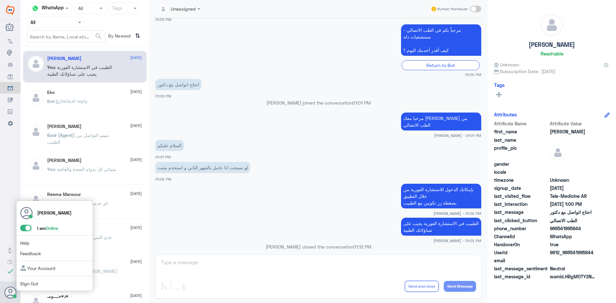
click at [25, 230] on span at bounding box center [25, 228] width 11 height 6
click at [0, 0] on input "checkbox" at bounding box center [0, 0] width 0 height 0
